Goal: Task Accomplishment & Management: Manage account settings

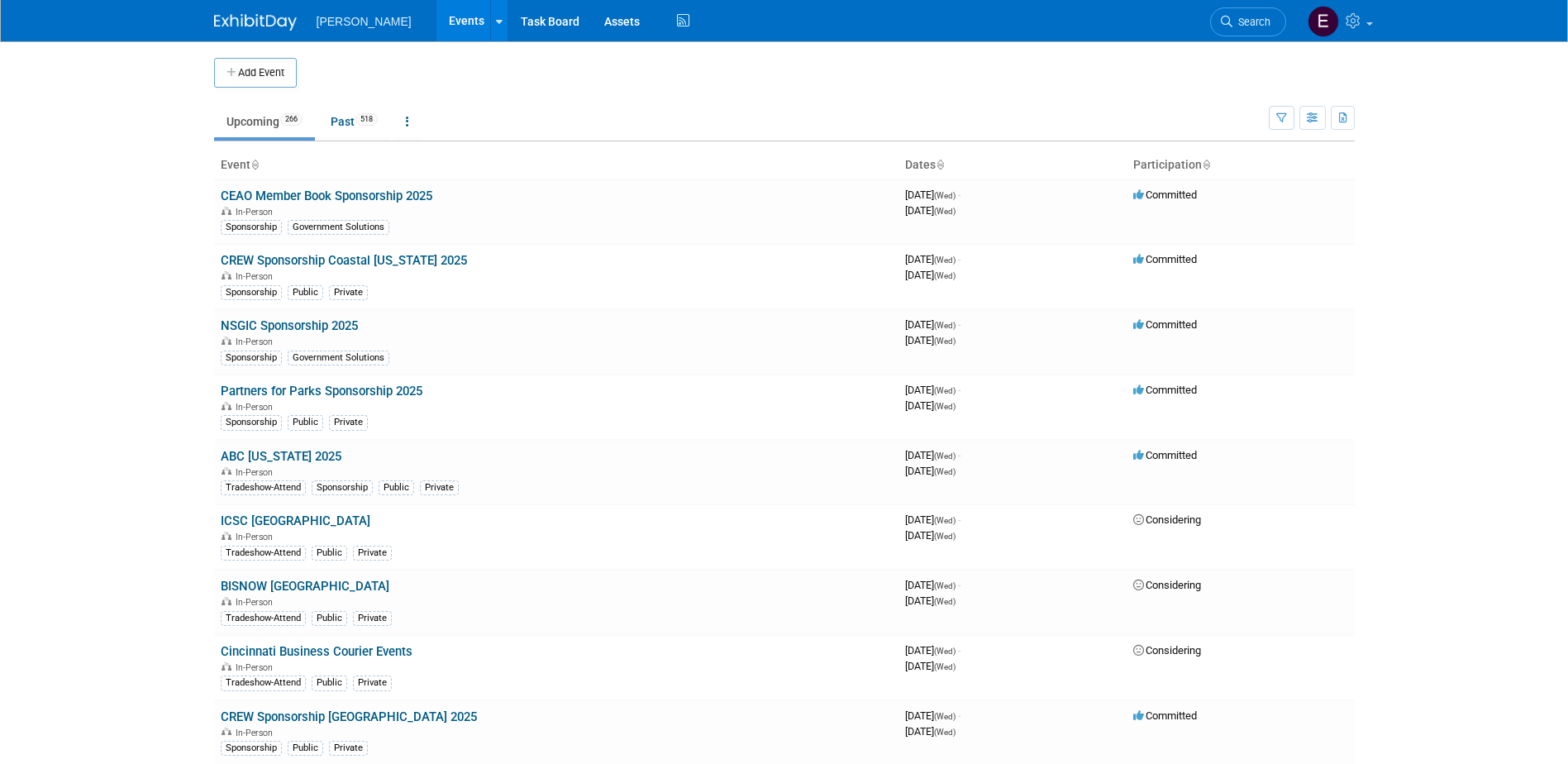
click at [1256, 16] on span "Search" at bounding box center [1251, 21] width 38 height 13
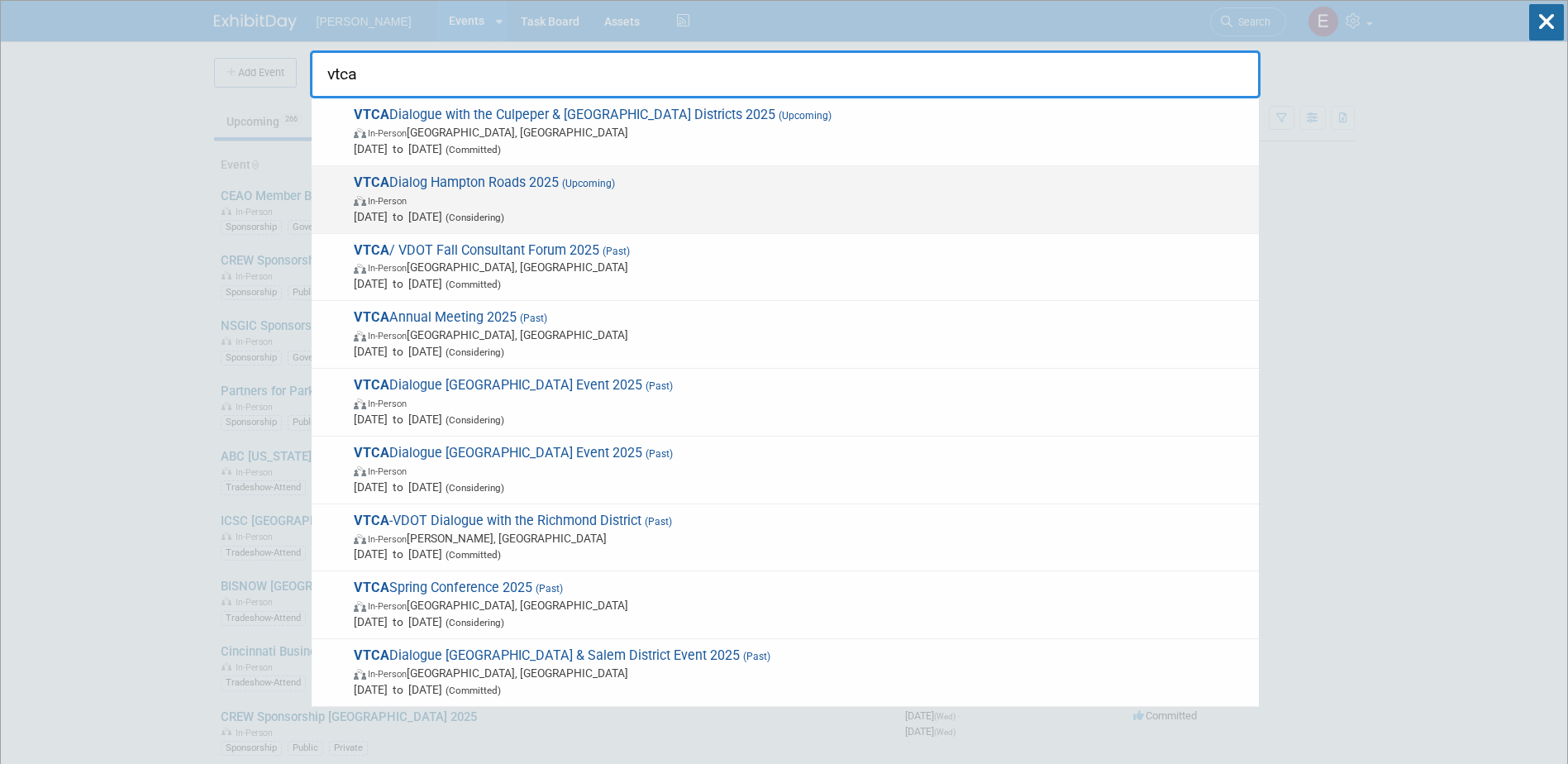
type input "vtca"
click at [487, 179] on span "VTCA Dialog Hampton Roads 2025 (Upcoming) In-Person [DATE] to [DATE] (Consideri…" at bounding box center [800, 199] width 902 height 50
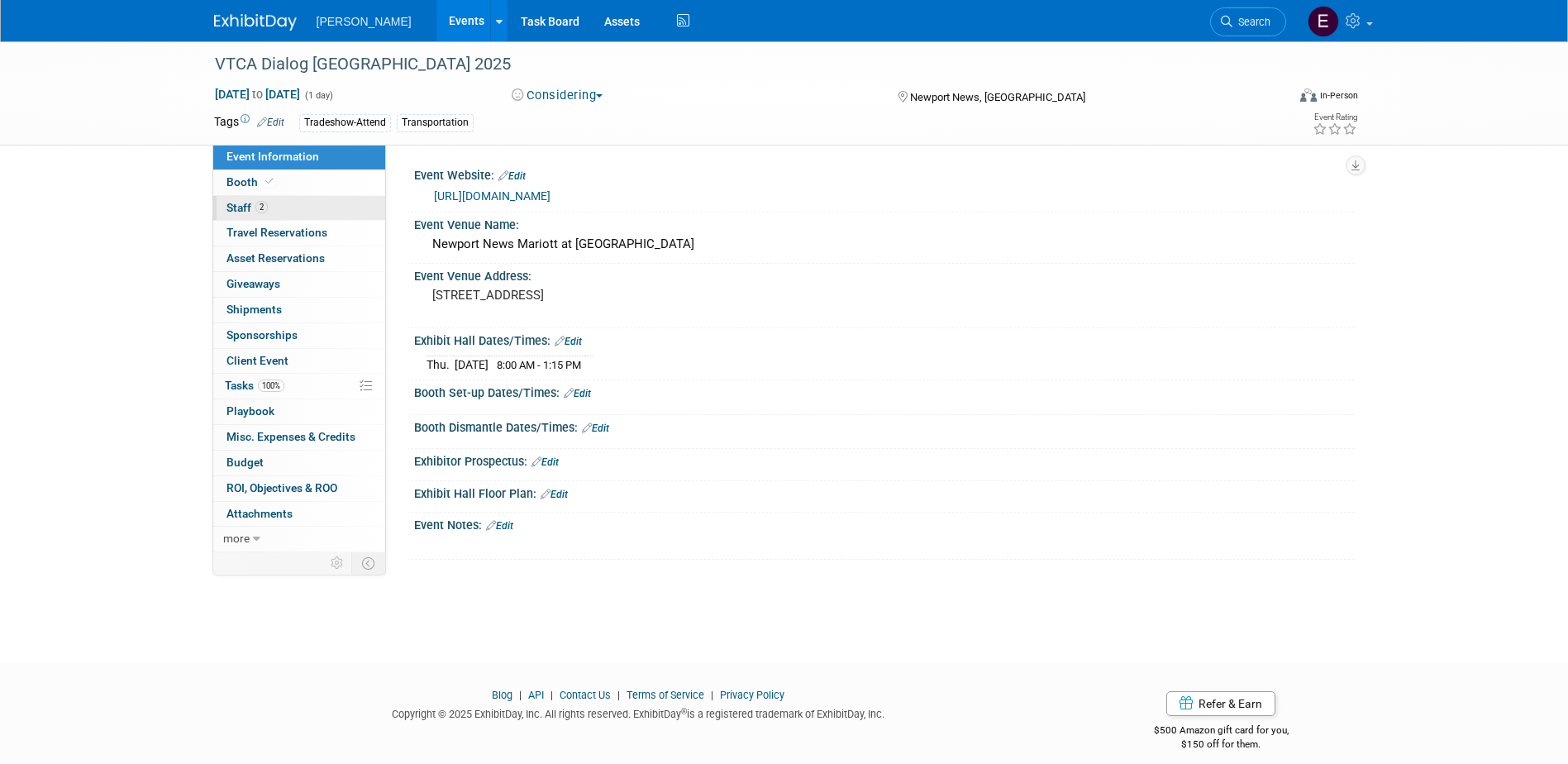
click at [278, 197] on link "2 Staff 2" at bounding box center [299, 208] width 172 height 25
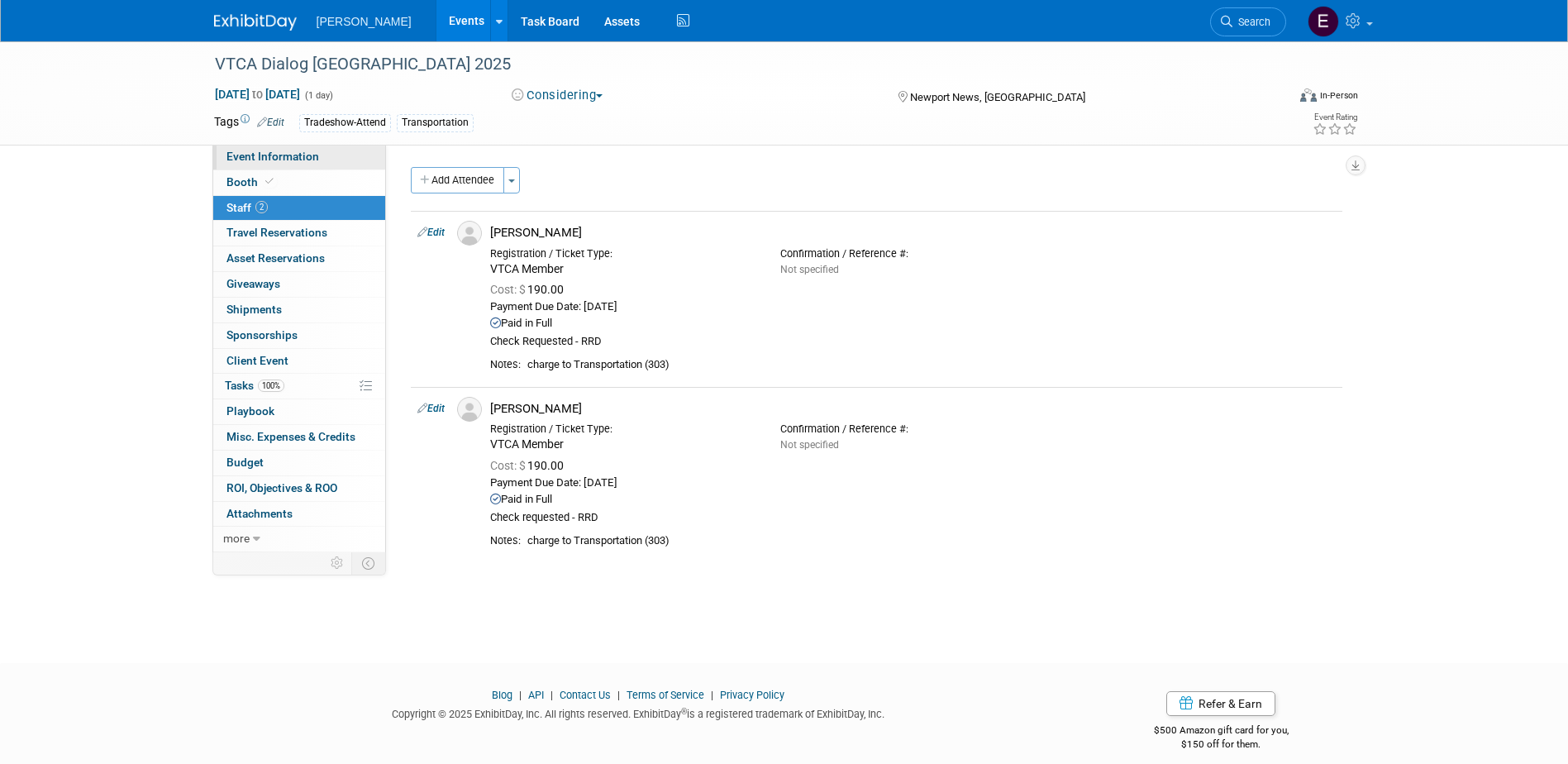
click at [336, 155] on link "Event Information" at bounding box center [299, 156] width 172 height 25
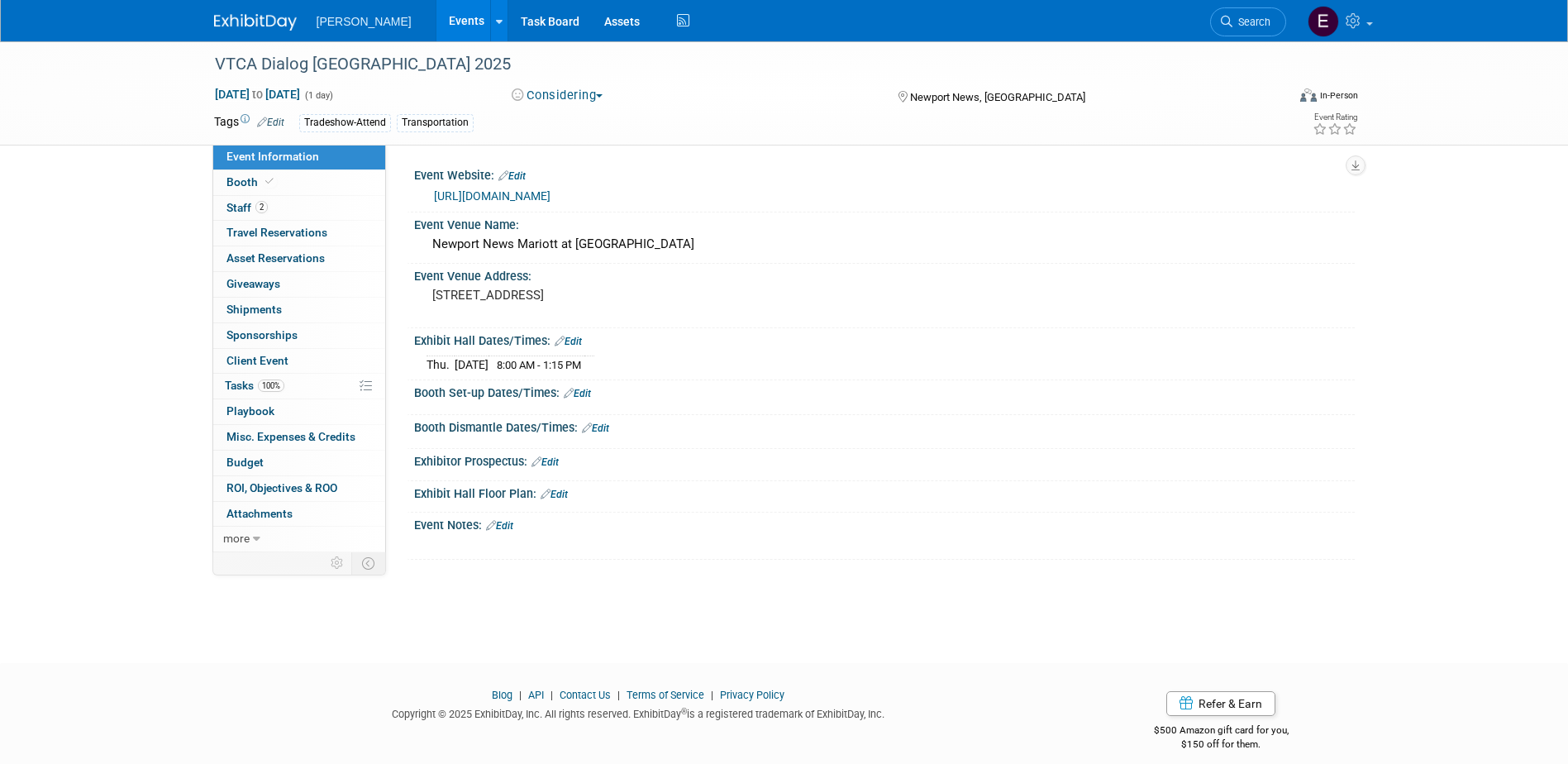
click at [549, 96] on button "Considering" at bounding box center [557, 96] width 103 height 17
click at [553, 118] on link "Committed" at bounding box center [572, 122] width 131 height 23
click at [732, 552] on div "X" at bounding box center [884, 544] width 941 height 22
drag, startPoint x: 1365, startPoint y: 423, endPoint x: 915, endPoint y: 368, distance: 453.3
click at [1365, 423] on div "Event Information Event Info Booth Booth 2 Staff 2 Staff 0 Travel Reservations …" at bounding box center [784, 300] width 1166 height 518
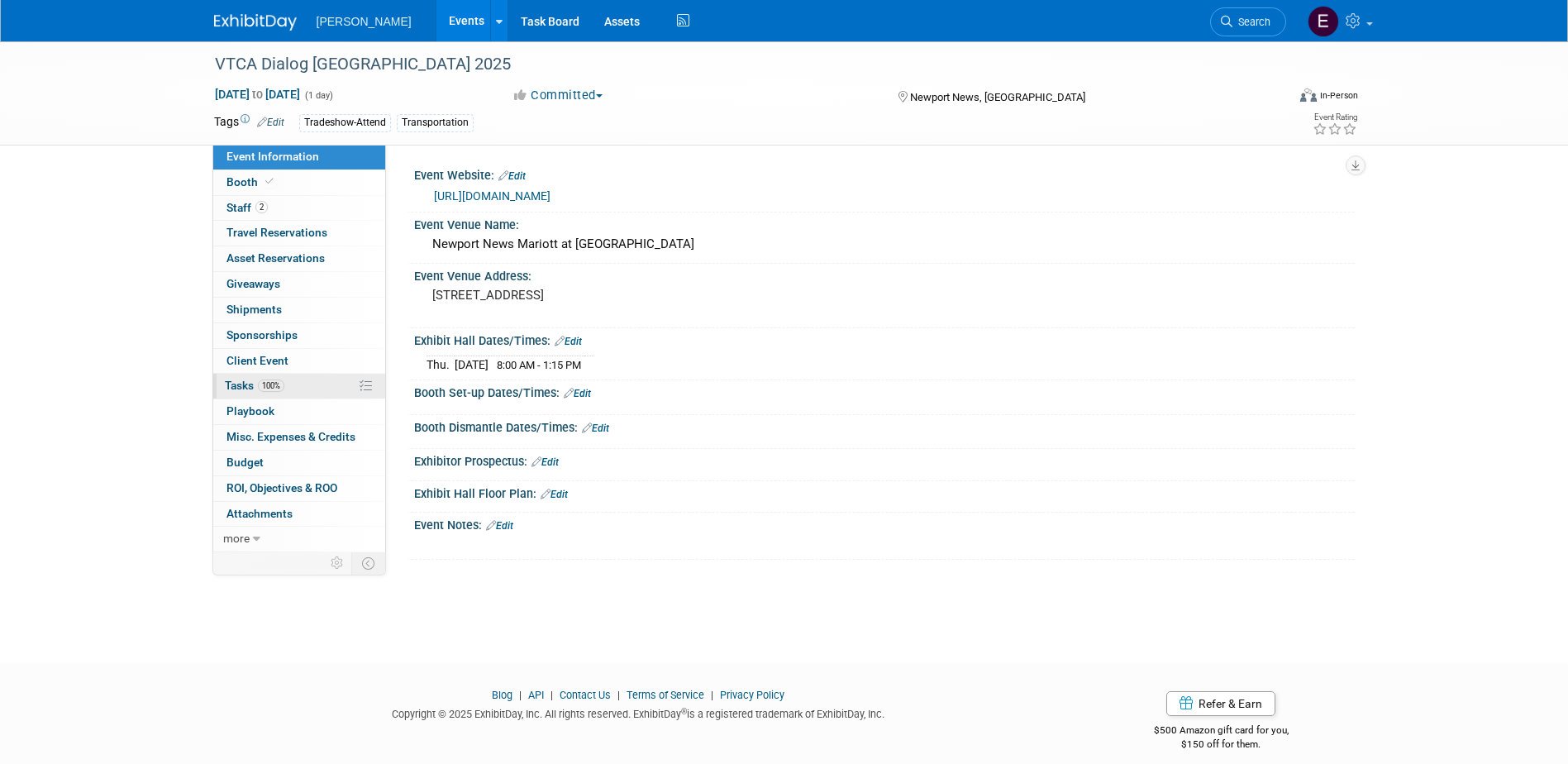
click at [311, 386] on link "100% Tasks 100%" at bounding box center [299, 386] width 172 height 25
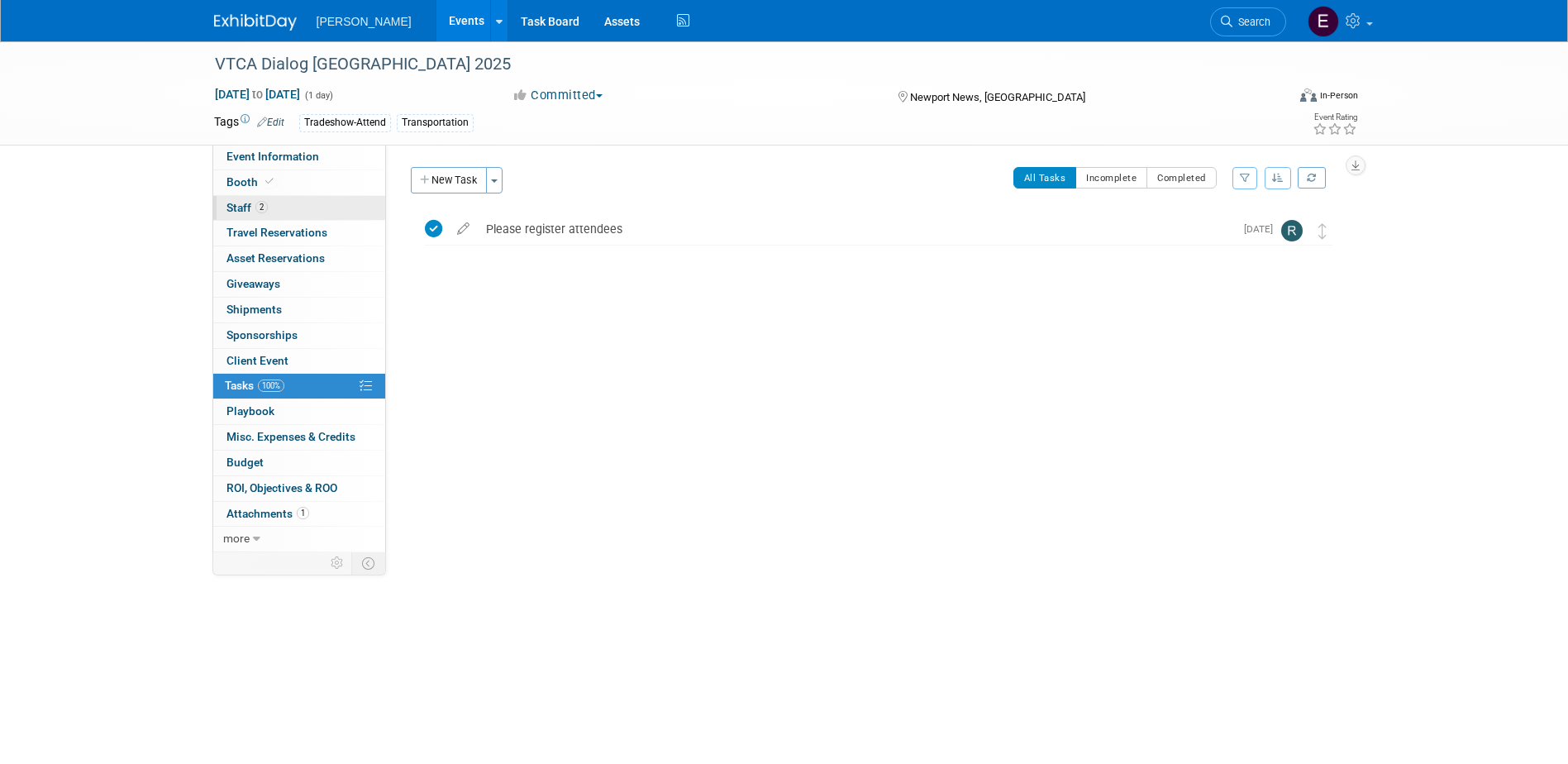
click at [247, 201] on span "Staff 2" at bounding box center [247, 207] width 41 height 13
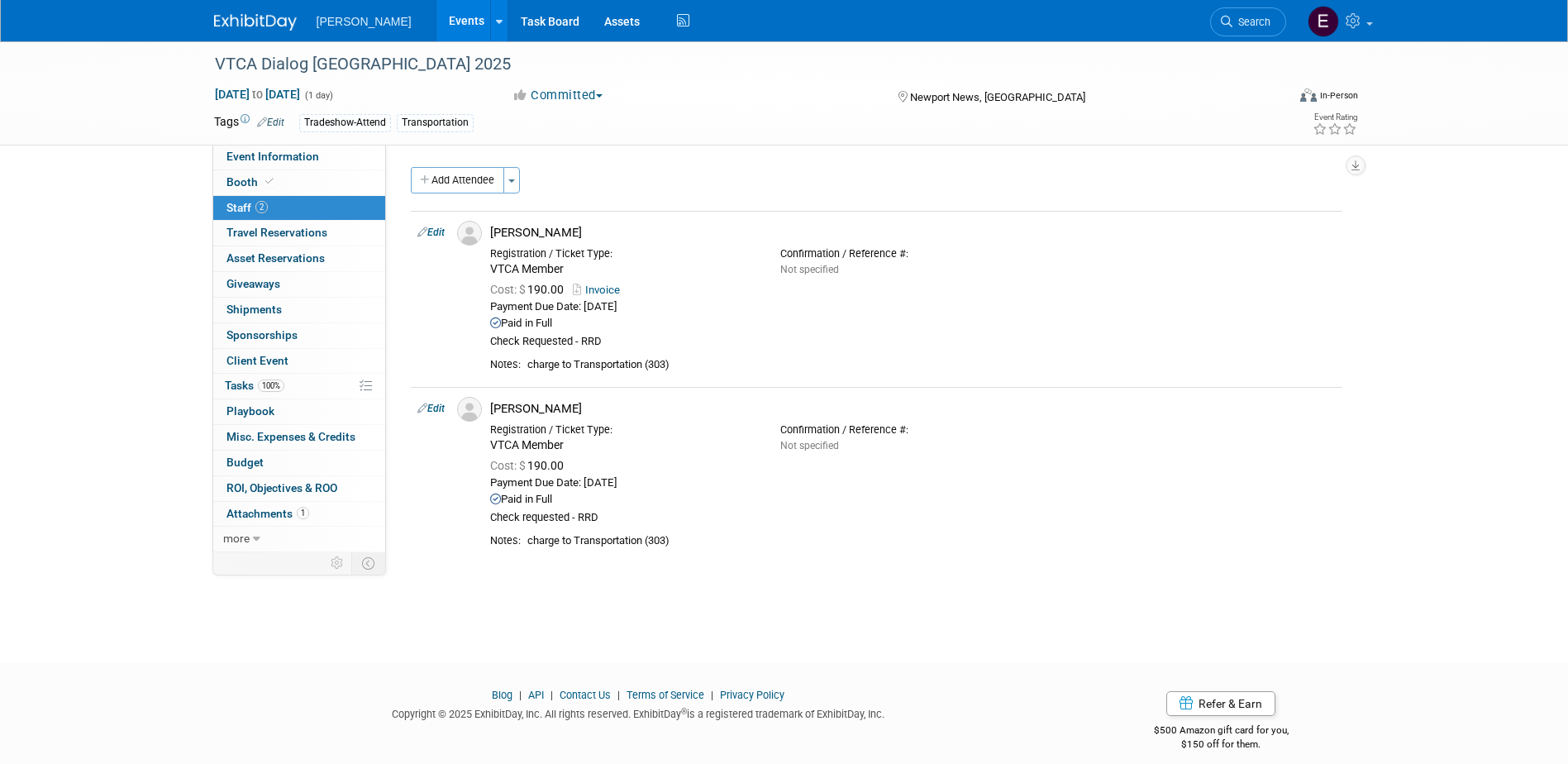
click at [1395, 596] on div "VTCA Dialog Hampton Roads 2025 Nov 6, 2025 to Nov 6, 2025 (1 day) Nov 6, 2025 t…" at bounding box center [784, 336] width 1568 height 592
click at [291, 158] on span "Event Information" at bounding box center [272, 155] width 92 height 13
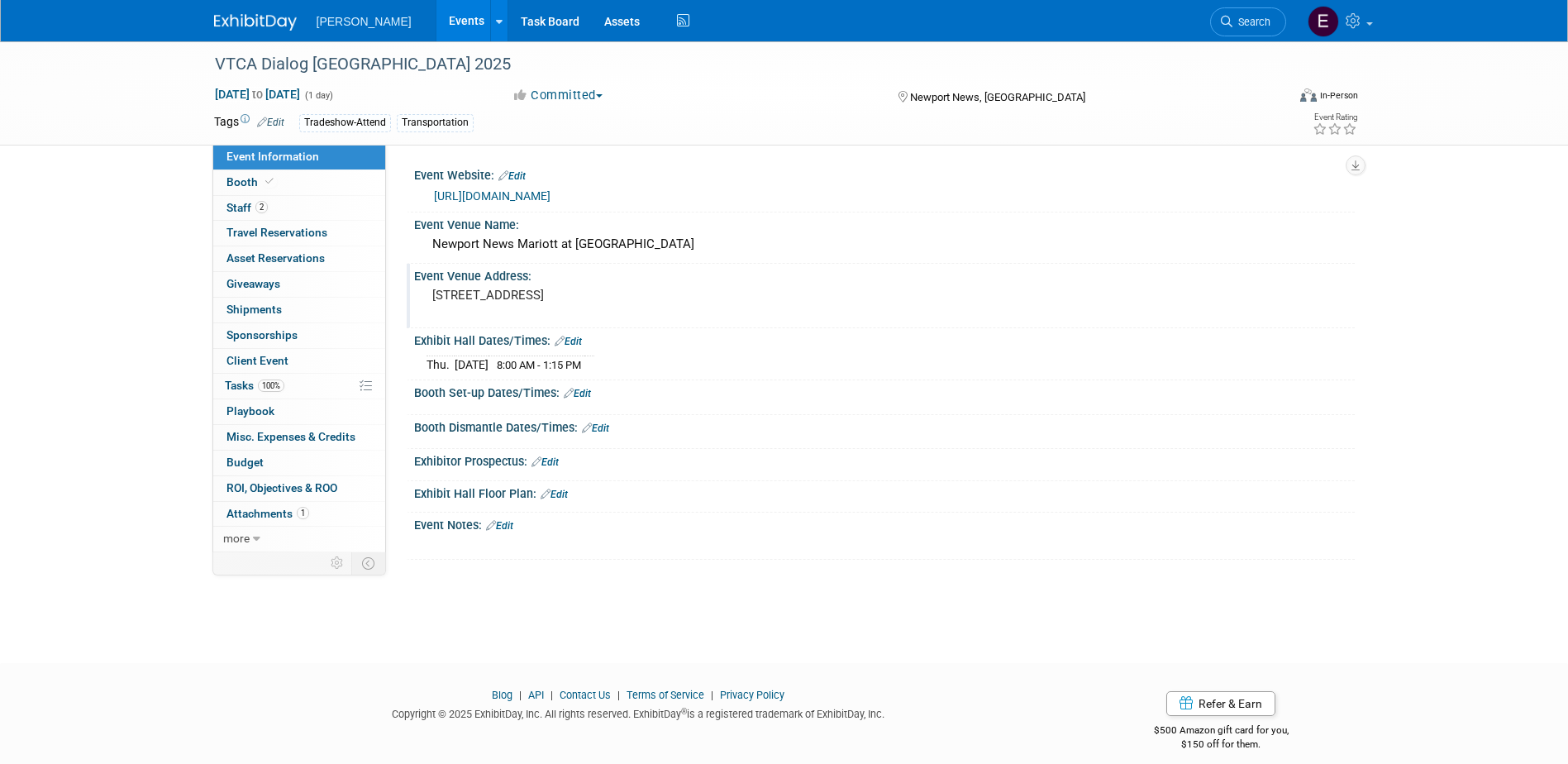
drag, startPoint x: 616, startPoint y: 310, endPoint x: 427, endPoint y: 295, distance: 189.6
click at [427, 295] on div "740 Town Cetner Dr. Newport News, VA 23606-4274" at bounding box center [610, 302] width 367 height 38
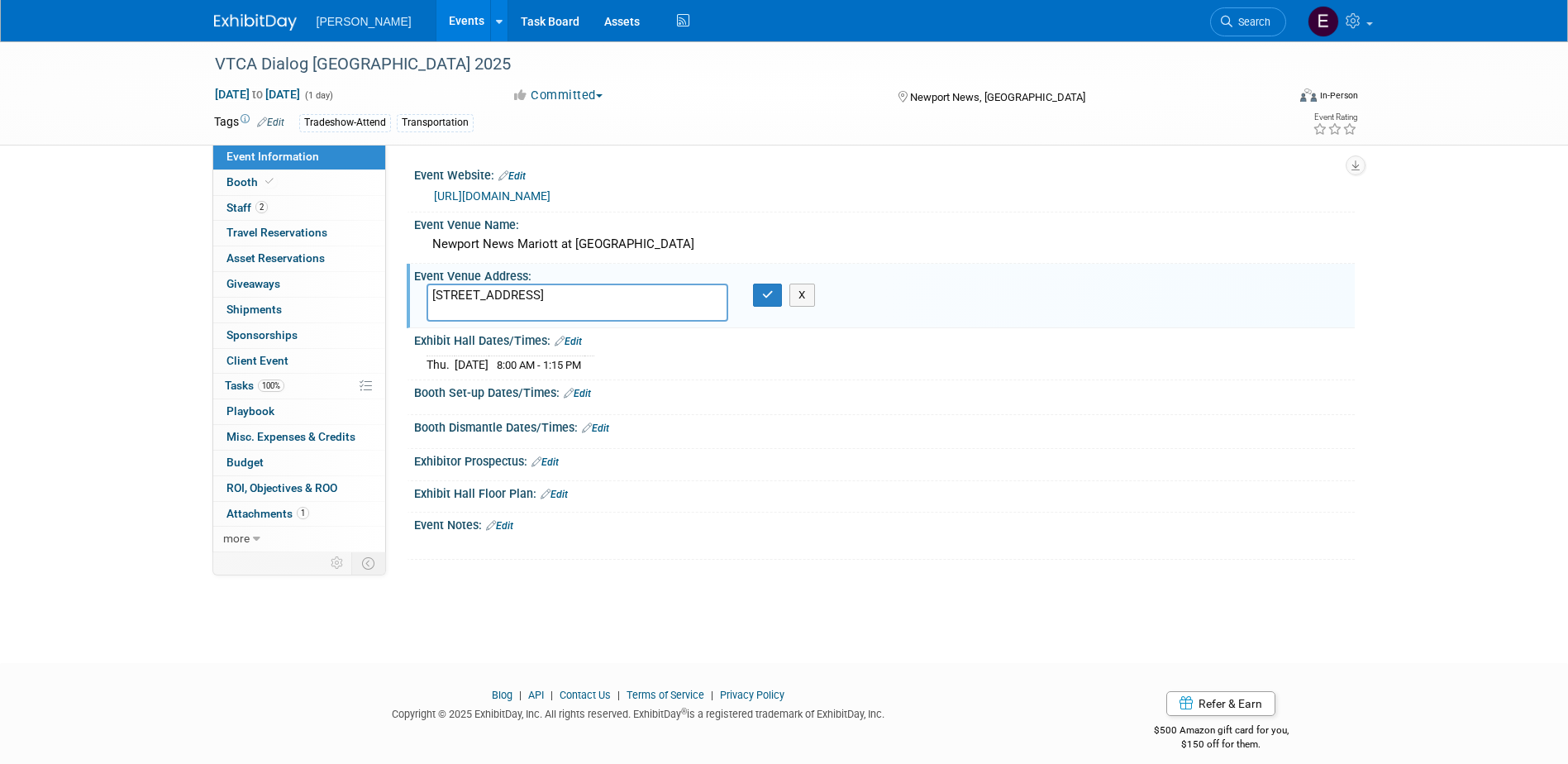
click at [1435, 459] on div "VTCA Dialog Hampton Roads 2025 Nov 6, 2025 to Nov 6, 2025 (1 day) Nov 6, 2025 t…" at bounding box center [784, 336] width 1568 height 592
drag, startPoint x: 625, startPoint y: 312, endPoint x: 376, endPoint y: 292, distance: 249.8
click at [362, 286] on div "Event Information Event Info Booth Booth 2 Staff 2 Staff 0 Travel Reservations …" at bounding box center [784, 300] width 1166 height 518
click at [804, 296] on button "X" at bounding box center [802, 295] width 26 height 23
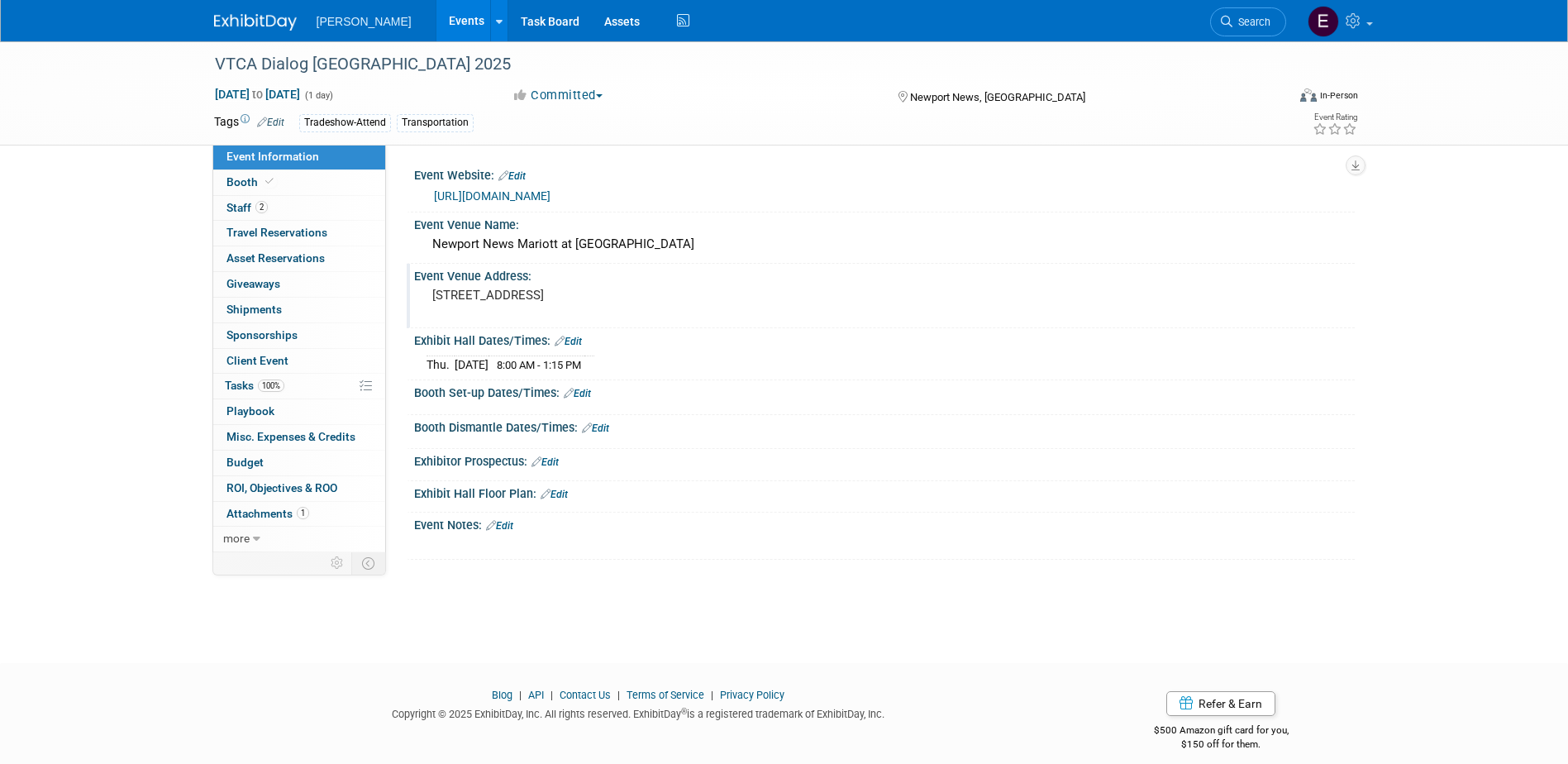
click at [526, 302] on pre "740 Town Cetner Dr. Newport News, VA 23606-4274" at bounding box center [609, 295] width 355 height 15
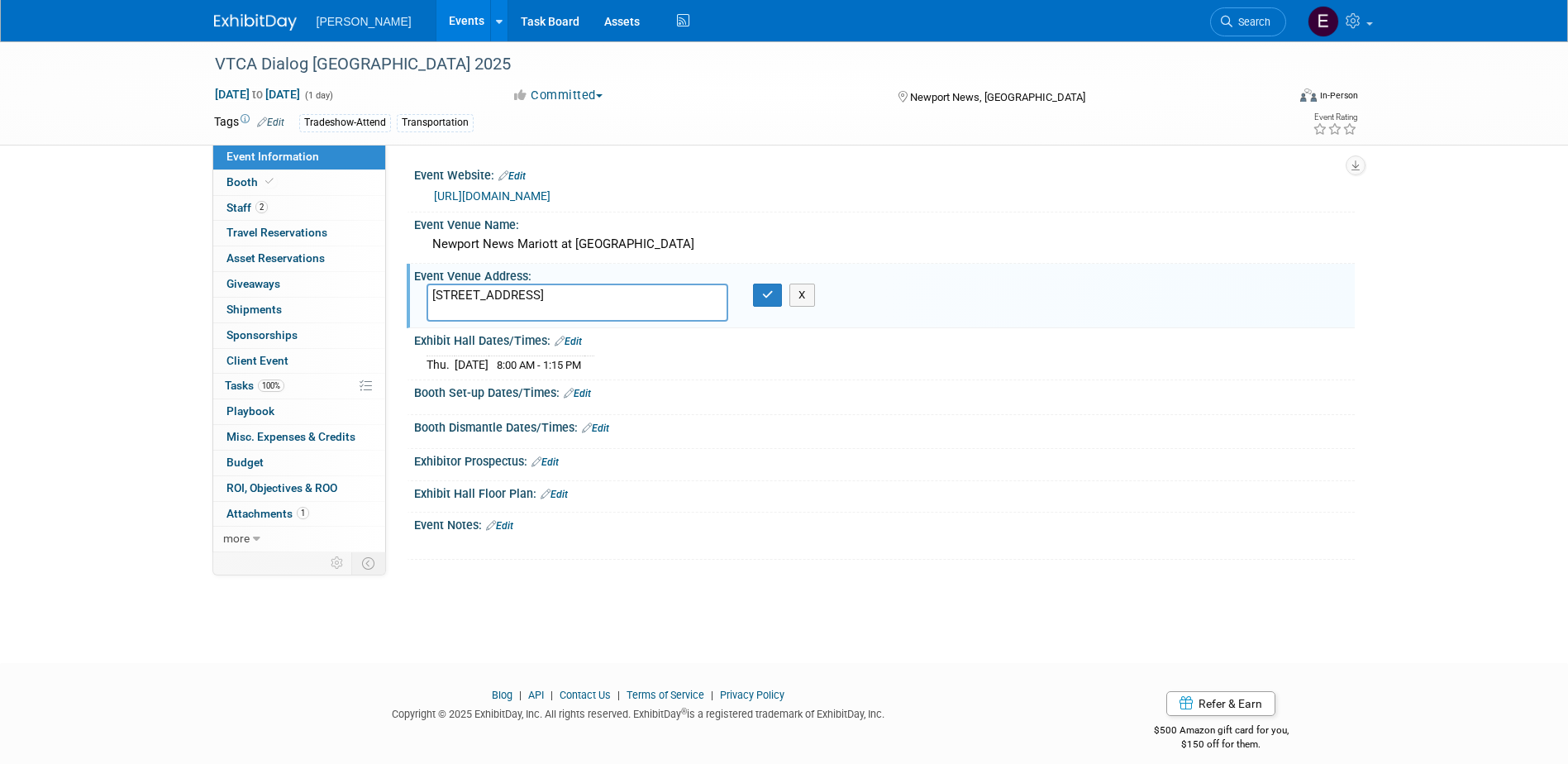
click at [508, 296] on textarea "740 Town Cetner Dr. Newport News, VA 23606-4274" at bounding box center [577, 302] width 301 height 38
type textarea "740 Town Center Dr. Newport News, VA 23606-4274"
click at [772, 297] on icon "button" at bounding box center [768, 295] width 12 height 11
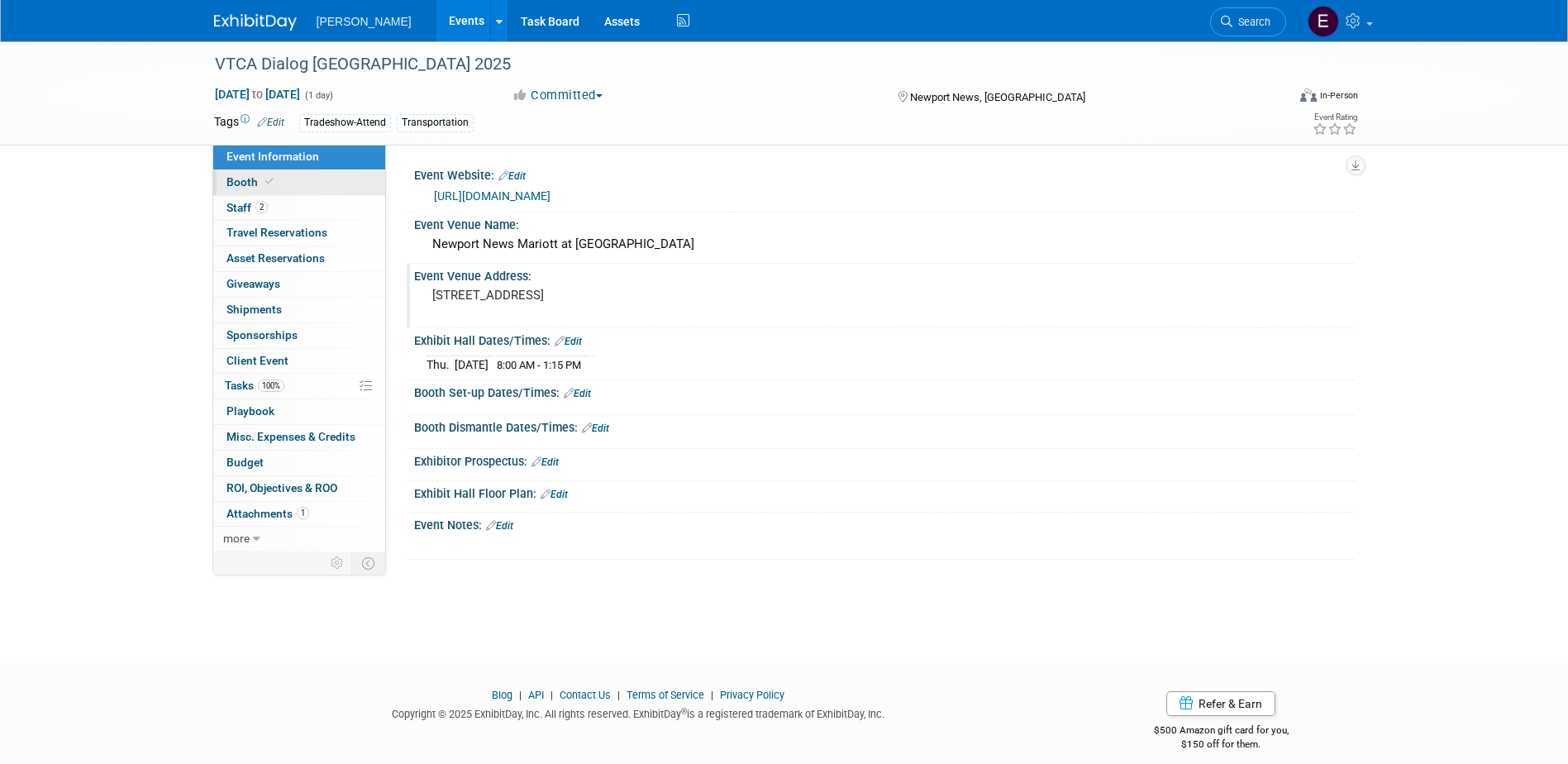
click at [306, 186] on link "Booth" at bounding box center [299, 183] width 172 height 25
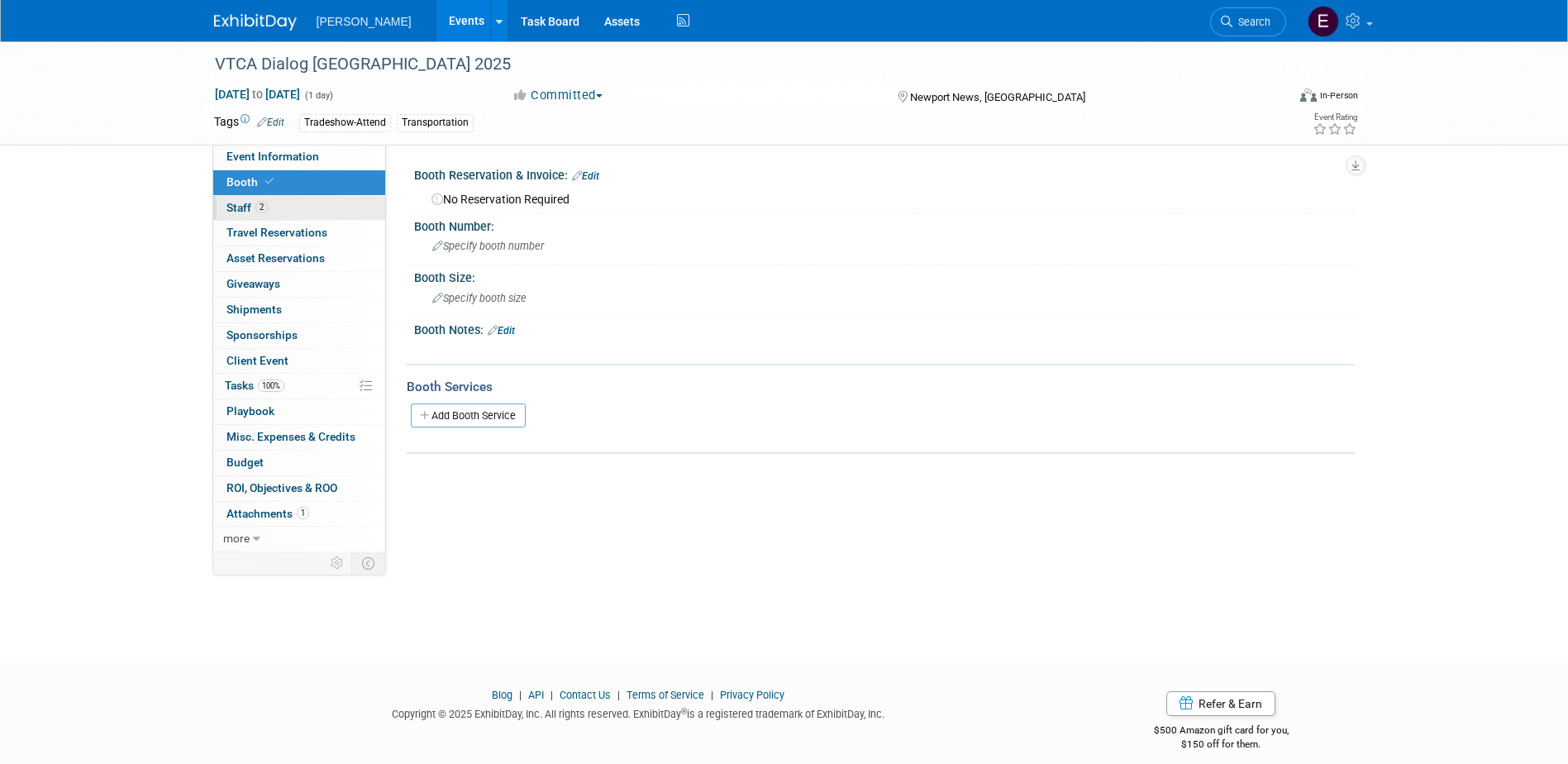
click at [302, 212] on link "2 Staff 2" at bounding box center [299, 208] width 172 height 25
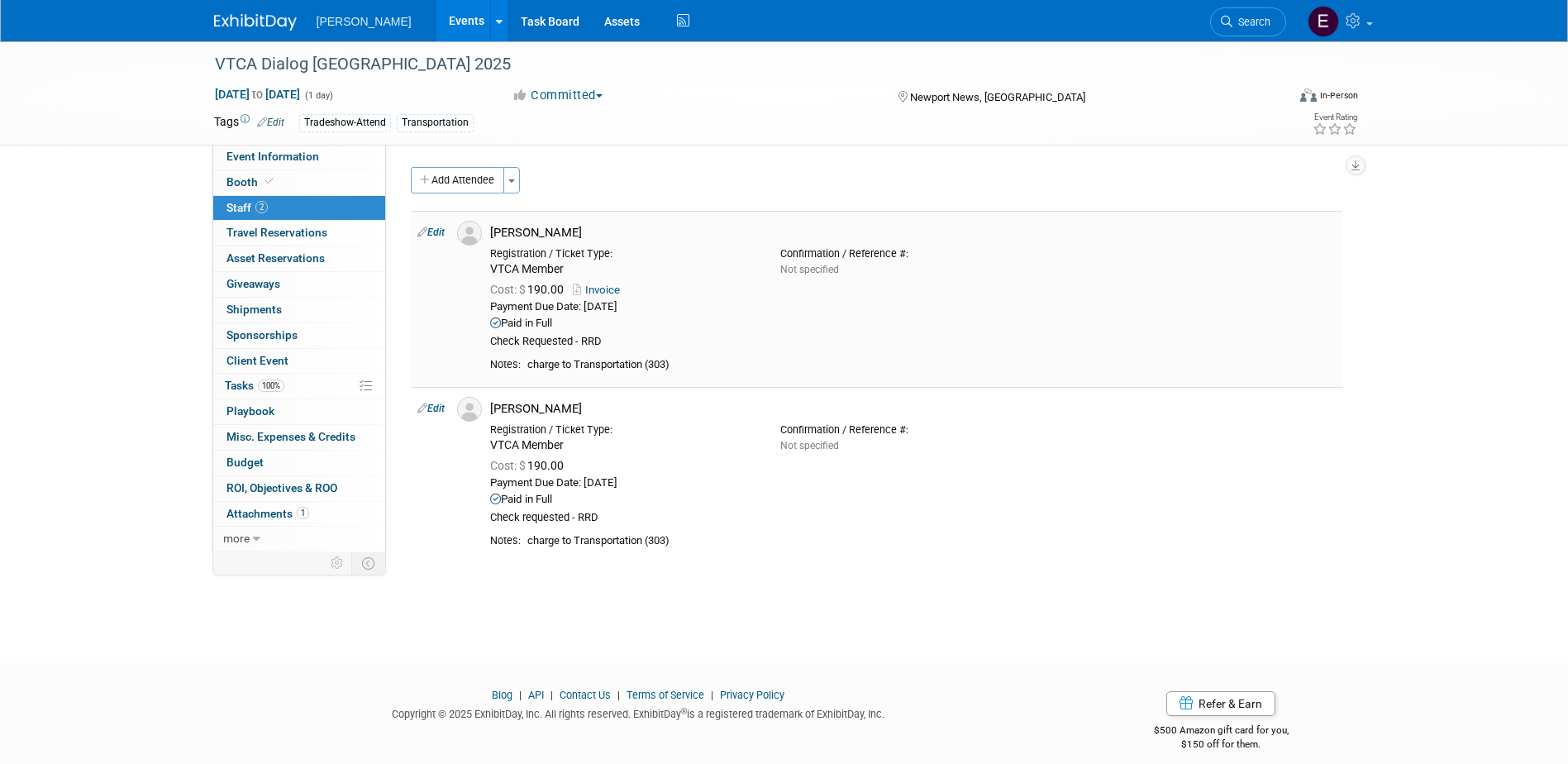
click at [432, 230] on link "Edit" at bounding box center [431, 232] width 27 height 12
select select "8377e3d7-3316-4532-924f-a2e16826dac8"
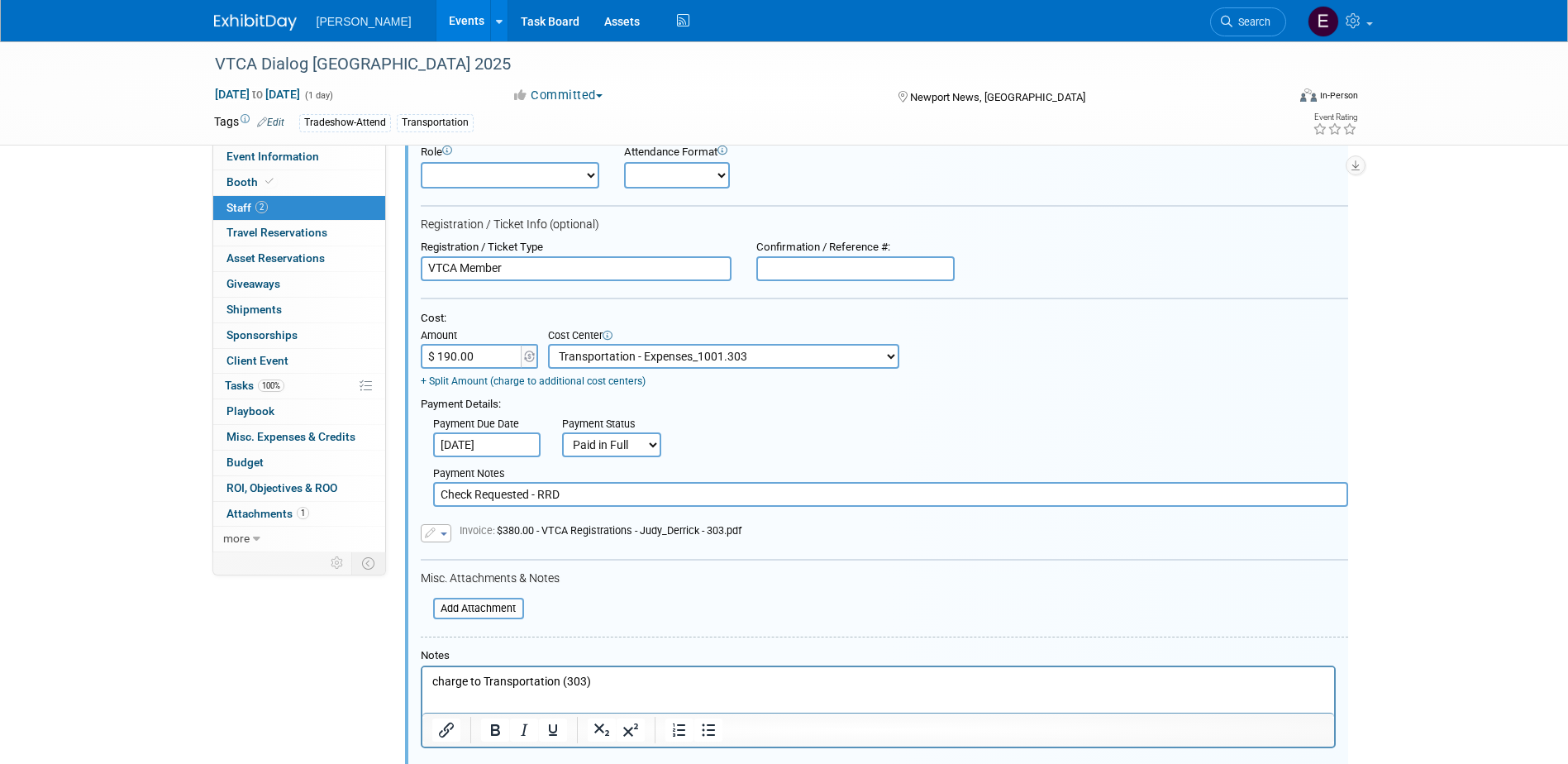
scroll to position [271, 0]
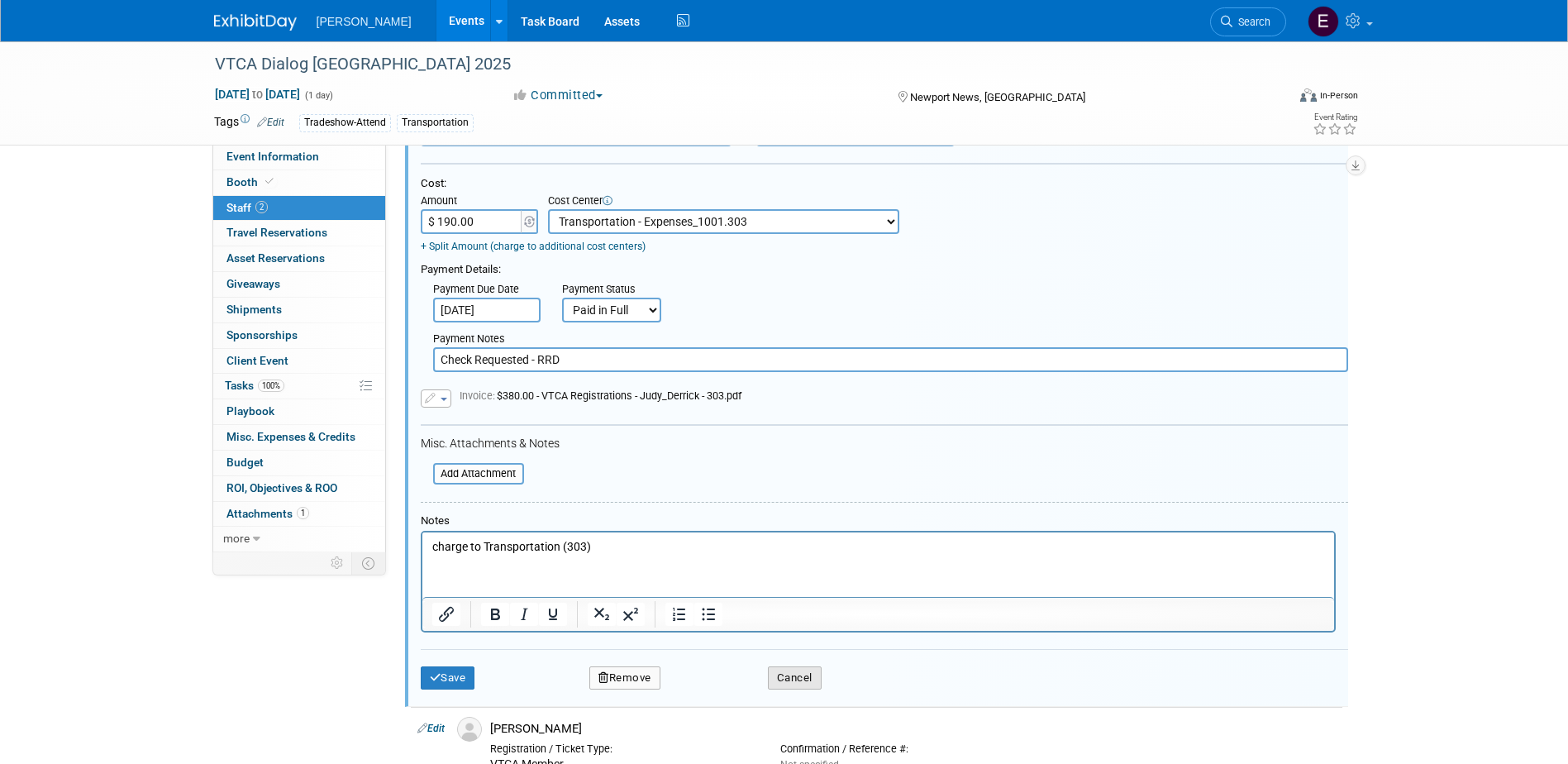
click at [785, 674] on button "Cancel" at bounding box center [795, 678] width 54 height 23
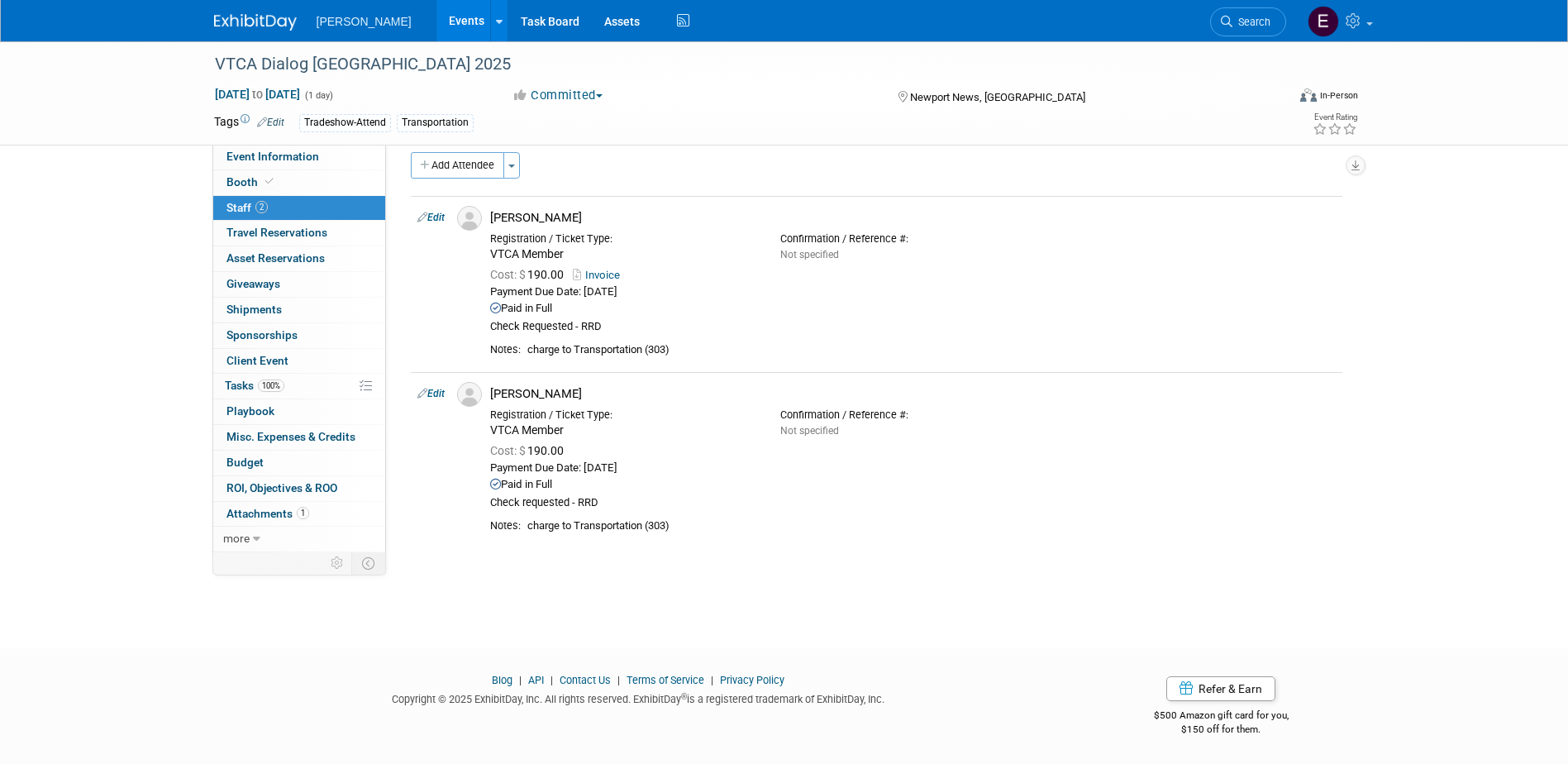
scroll to position [0, 0]
